Goal: Task Accomplishment & Management: Manage account settings

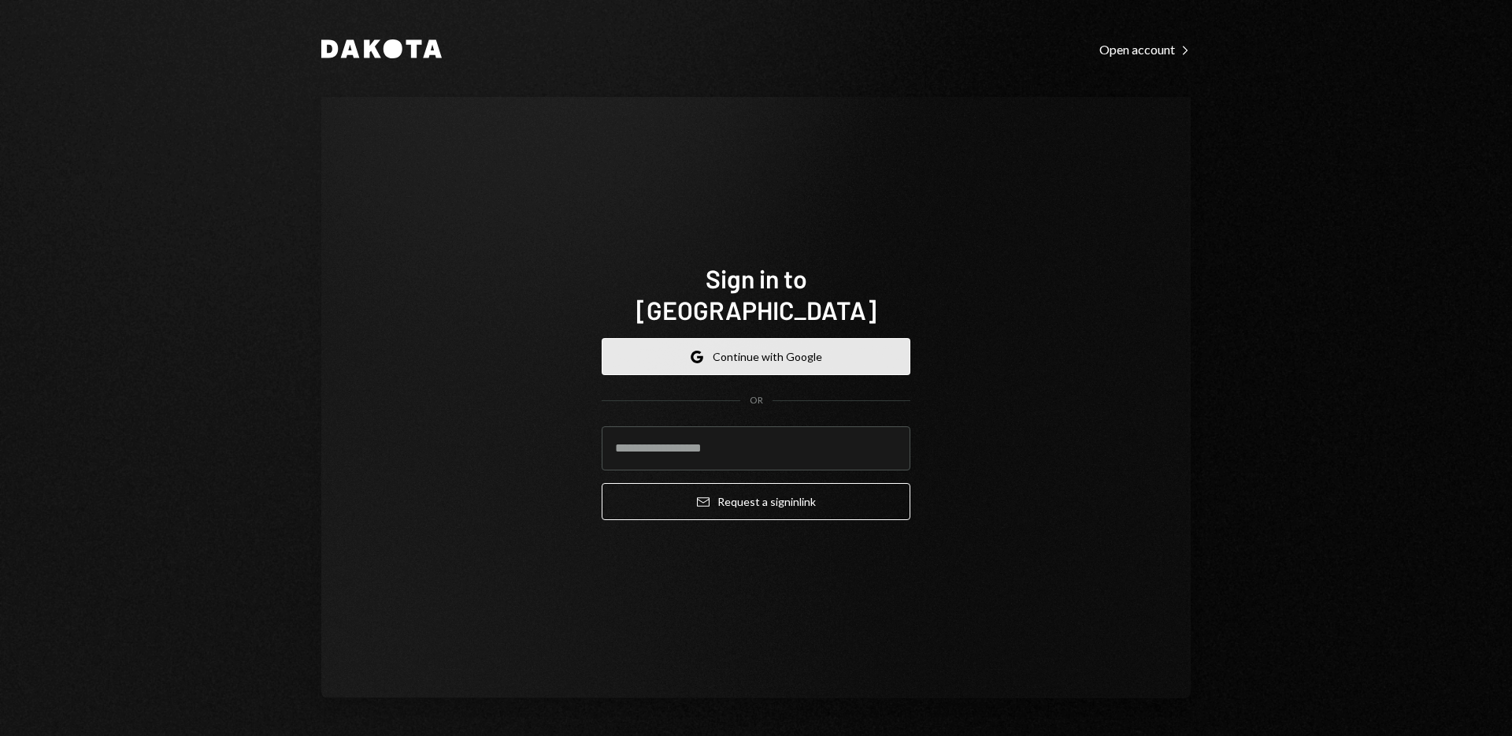
click at [787, 348] on button "Google Continue with Google" at bounding box center [756, 356] width 309 height 37
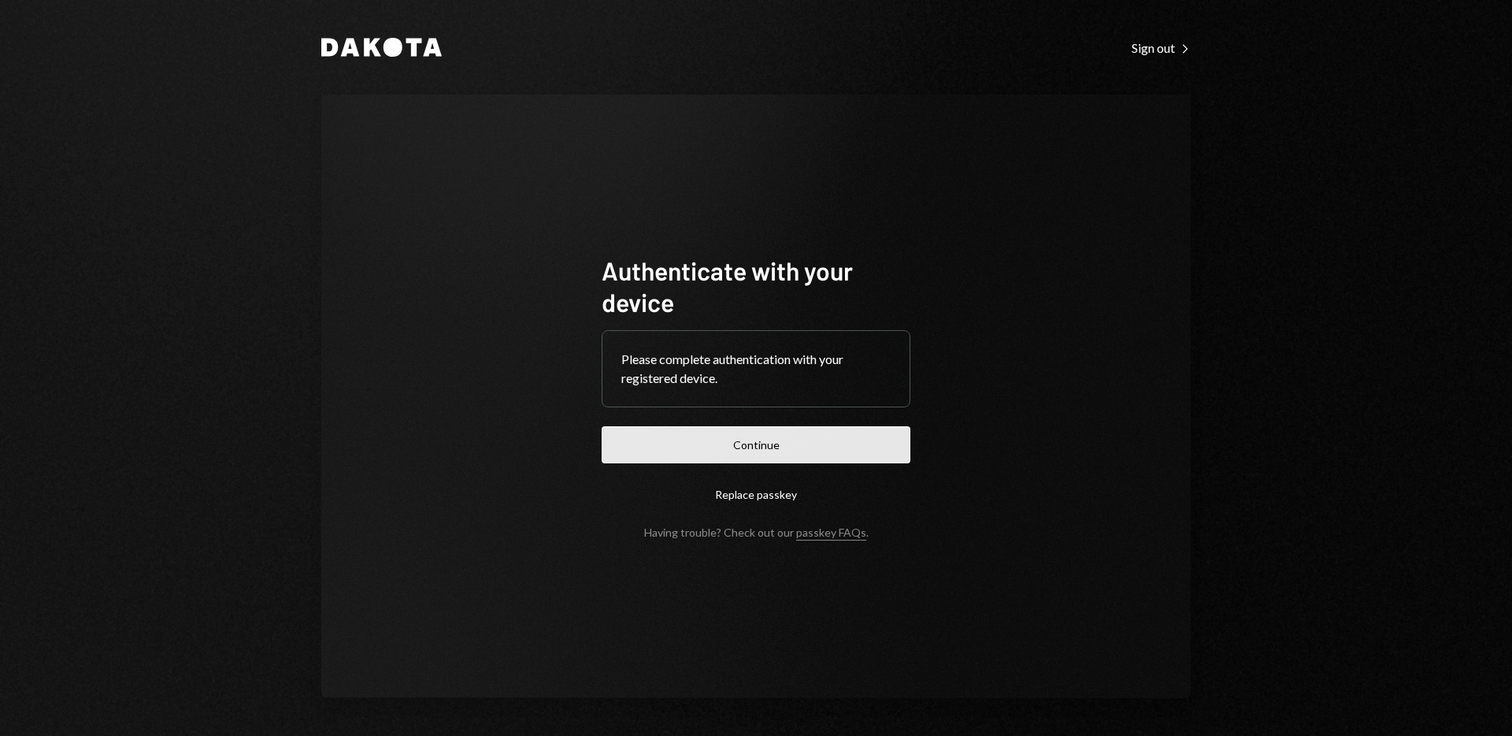
click at [836, 447] on button "Continue" at bounding box center [756, 444] width 309 height 37
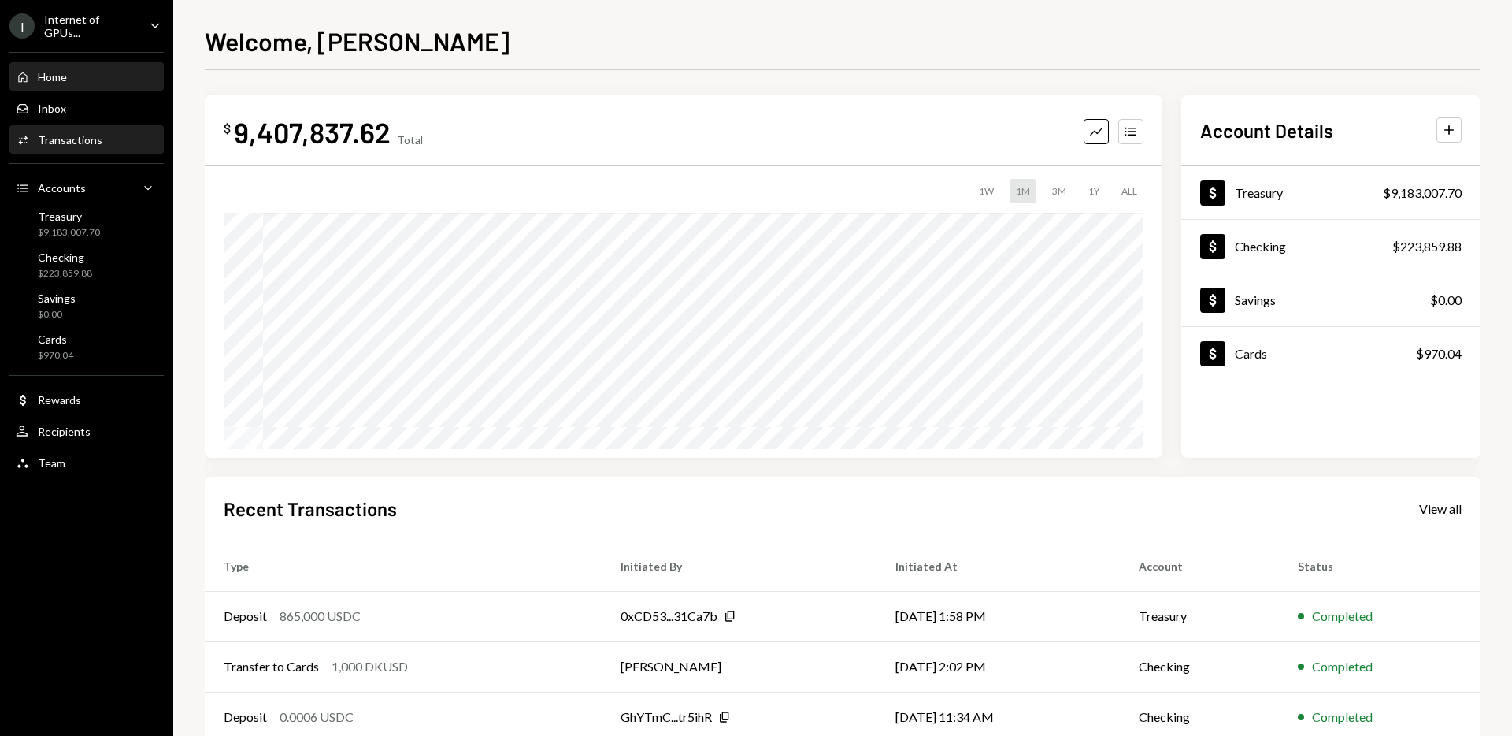
click at [81, 137] on div "Transactions" at bounding box center [70, 139] width 65 height 13
